Goal: Check status: Check status

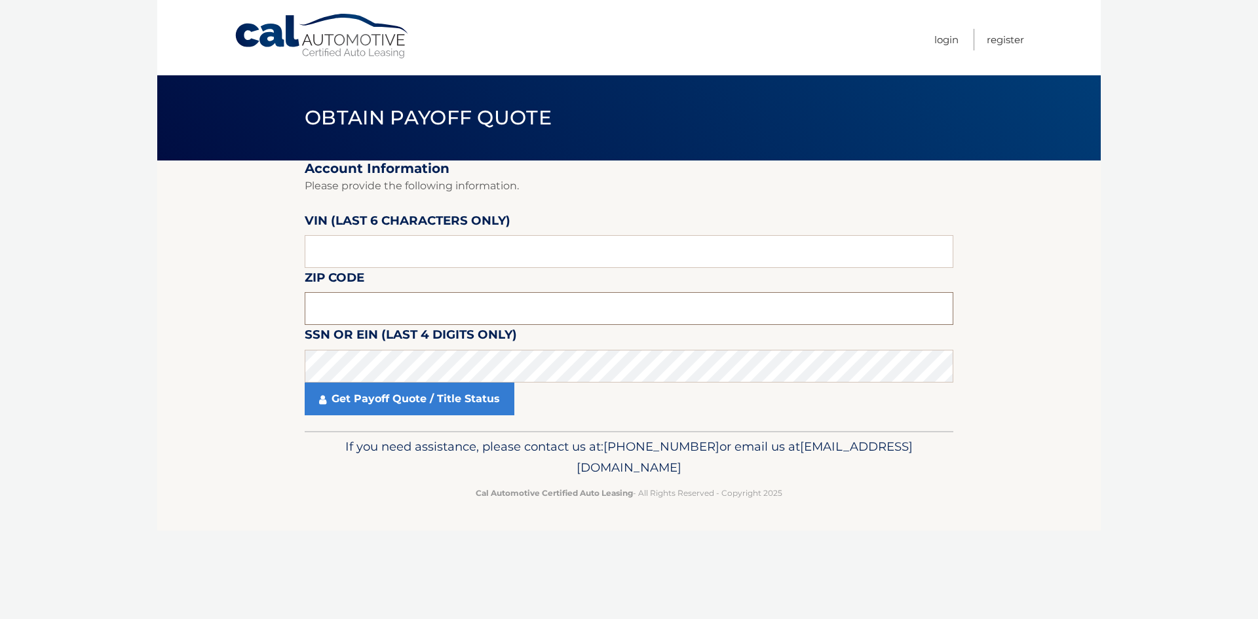
click at [332, 315] on input "text" at bounding box center [629, 308] width 648 height 33
click at [410, 293] on input "text" at bounding box center [629, 308] width 648 height 33
type input "10312"
click at [406, 253] on input "text" at bounding box center [629, 251] width 648 height 33
click at [424, 244] on input "text" at bounding box center [629, 251] width 648 height 33
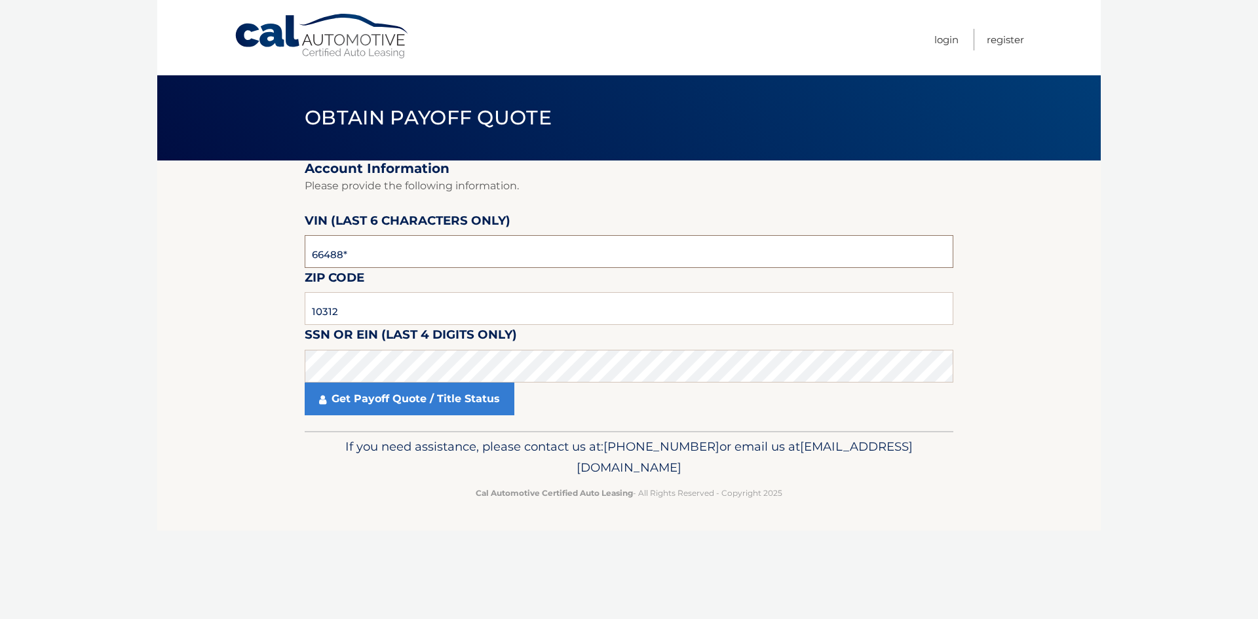
type input "664887"
click at [474, 383] on link "Get Payoff Quote / Title Status" at bounding box center [410, 399] width 210 height 33
click at [472, 404] on link "Get Payoff Quote / Title Status" at bounding box center [410, 399] width 210 height 33
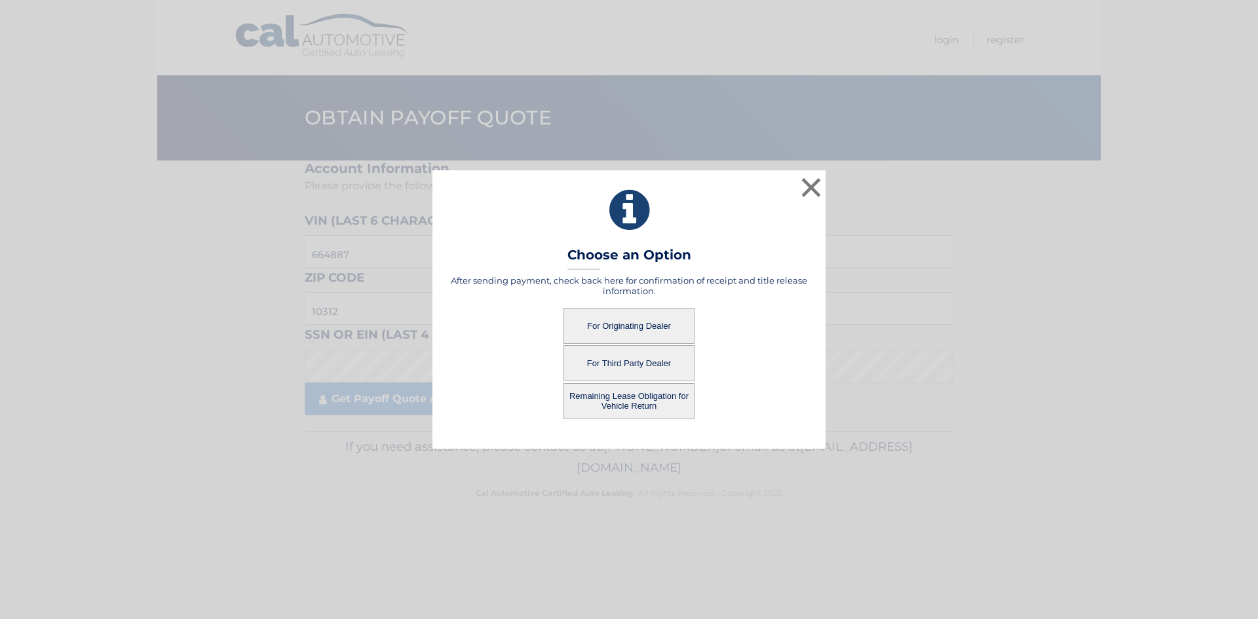
click at [628, 329] on button "For Originating Dealer" at bounding box center [628, 326] width 131 height 36
